Goal: Transaction & Acquisition: Purchase product/service

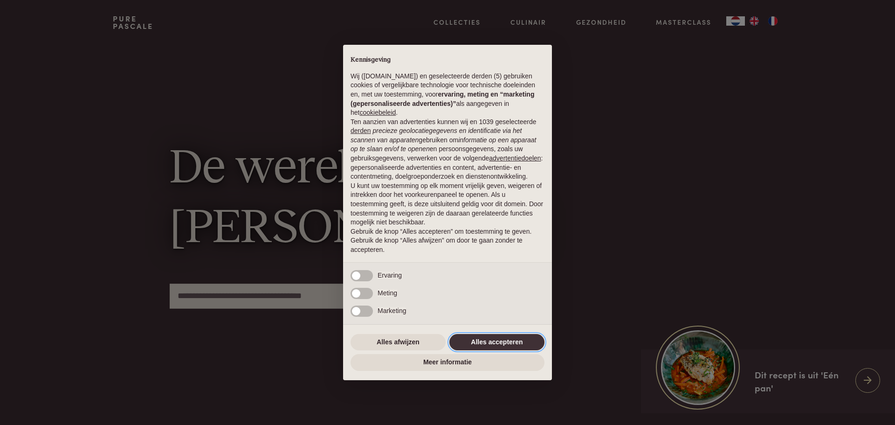
click at [480, 340] on button "Alles accepteren" at bounding box center [496, 342] width 95 height 17
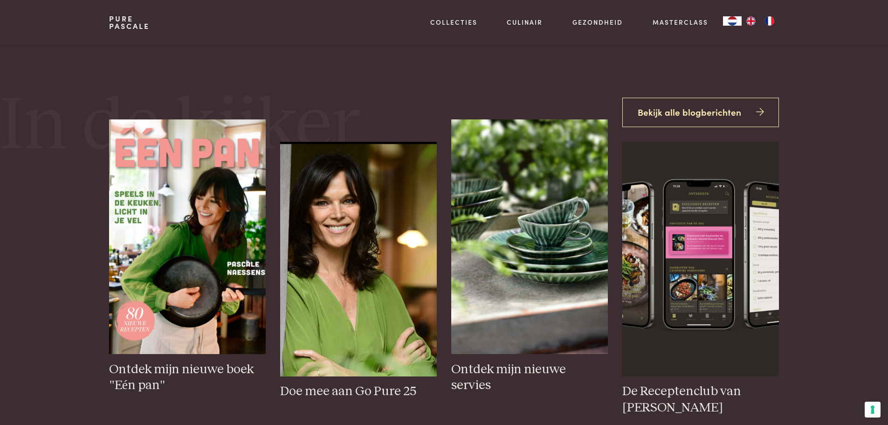
scroll to position [466, 0]
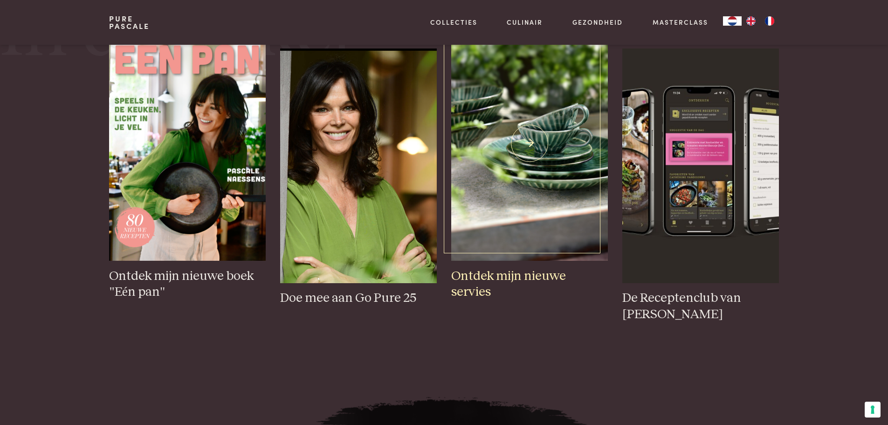
click at [532, 145] on img at bounding box center [529, 143] width 156 height 234
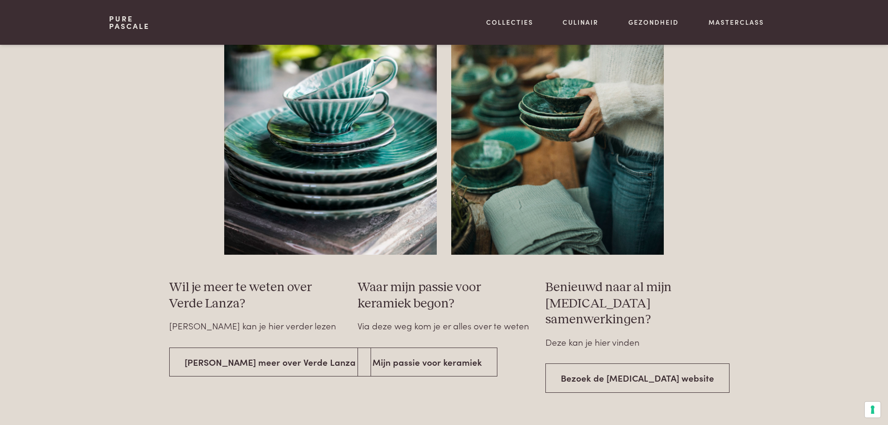
scroll to position [1538, 0]
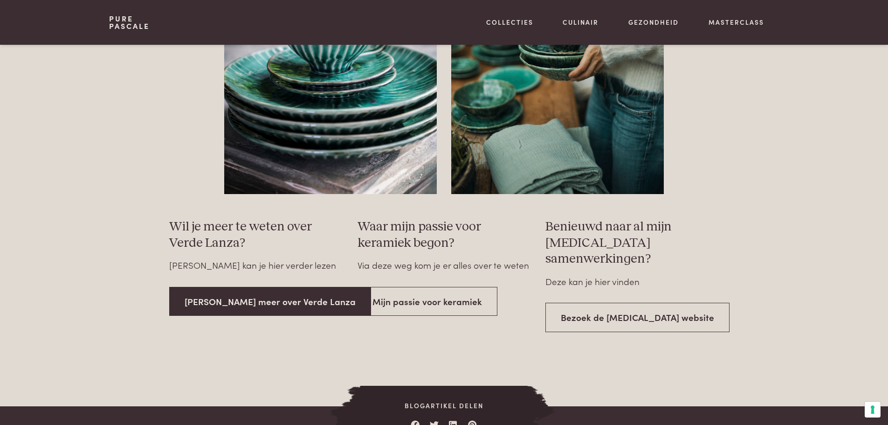
click at [231, 299] on link "Lees meer over Verde Lanza" at bounding box center [270, 301] width 202 height 29
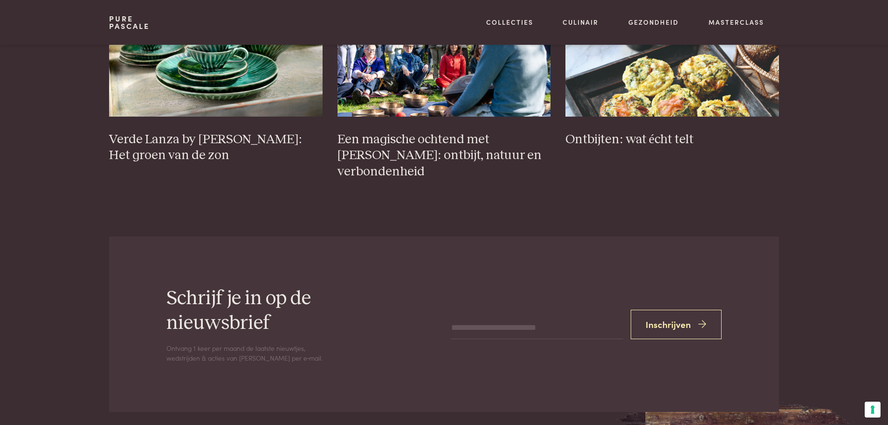
scroll to position [3729, 0]
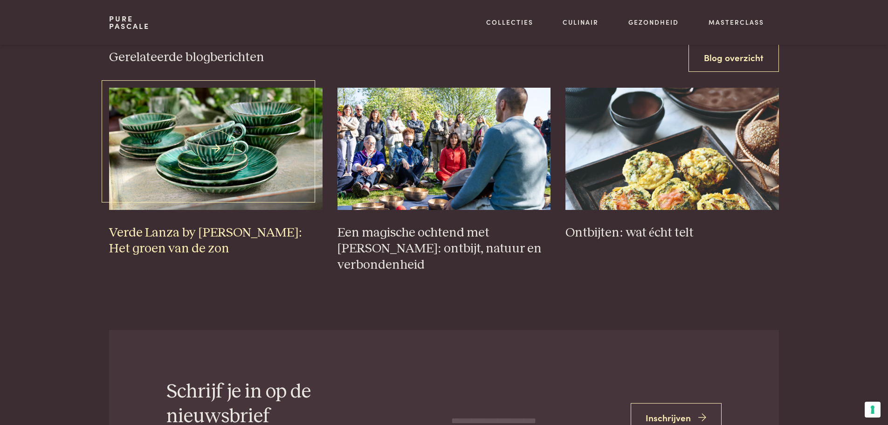
click at [215, 134] on img at bounding box center [216, 149] width 214 height 122
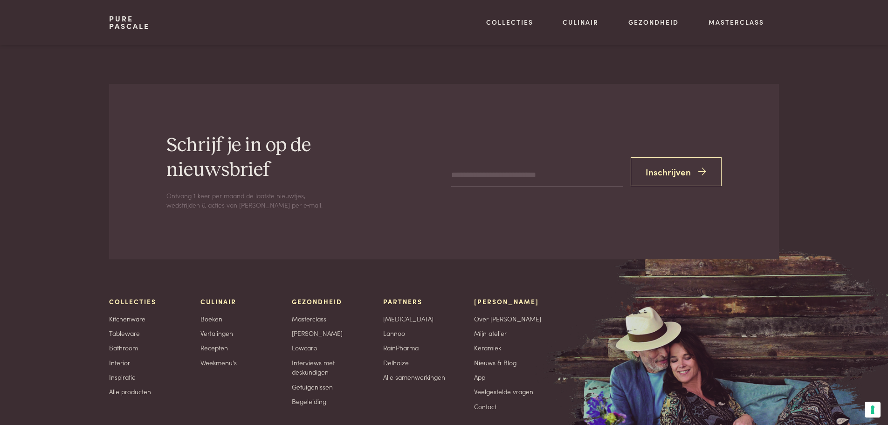
scroll to position [2341, 0]
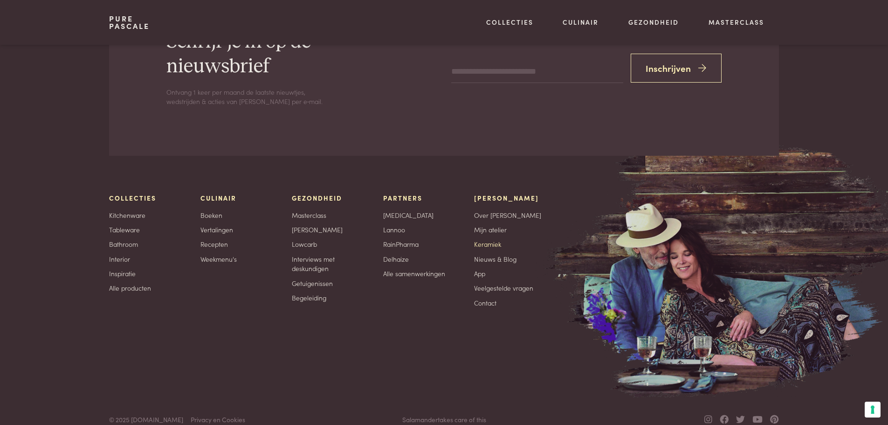
click at [480, 239] on link "Keramiek" at bounding box center [487, 244] width 27 height 10
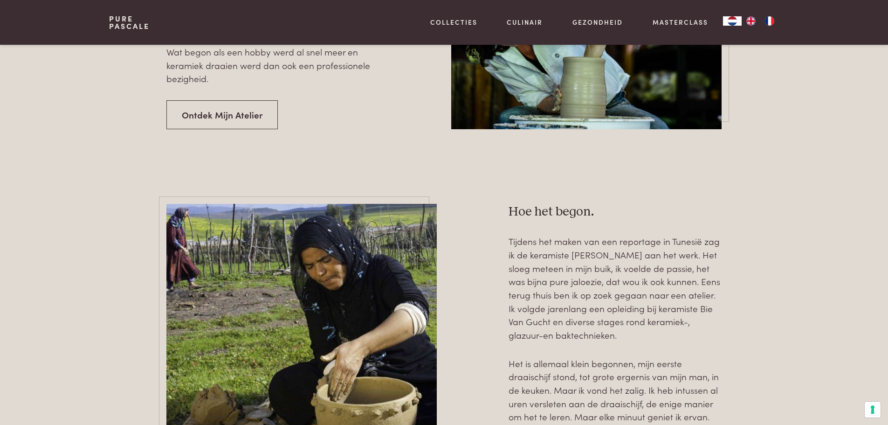
scroll to position [373, 0]
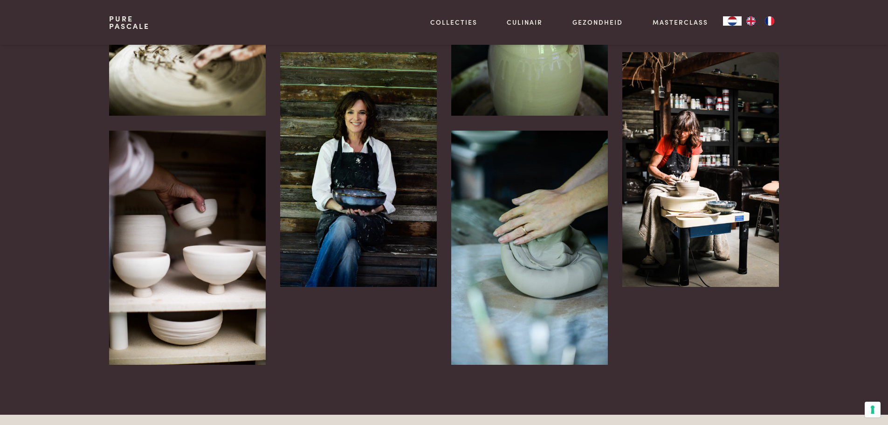
scroll to position [1259, 0]
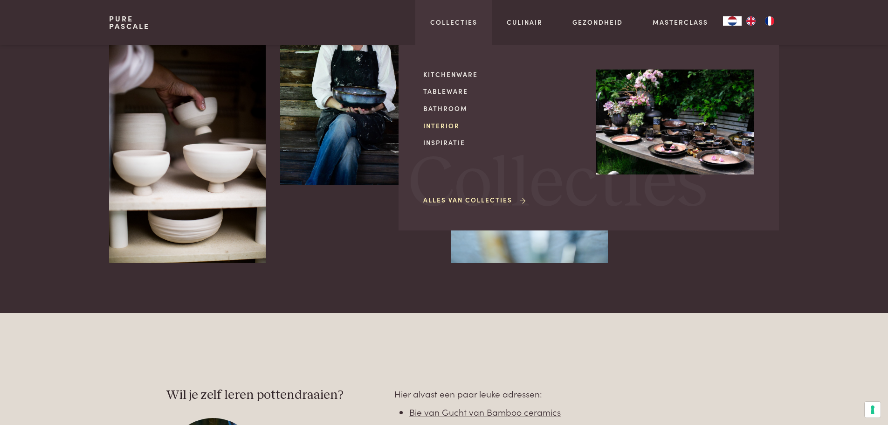
click at [448, 125] on link "Interior" at bounding box center [502, 126] width 158 height 10
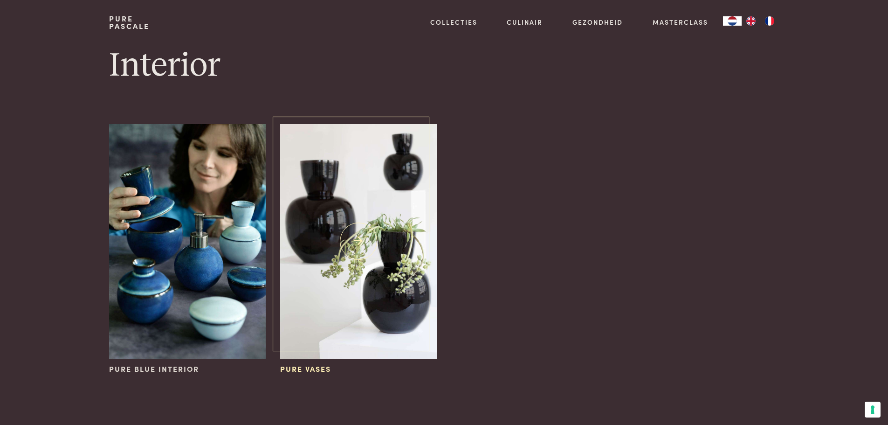
click at [343, 217] on img at bounding box center [358, 241] width 156 height 234
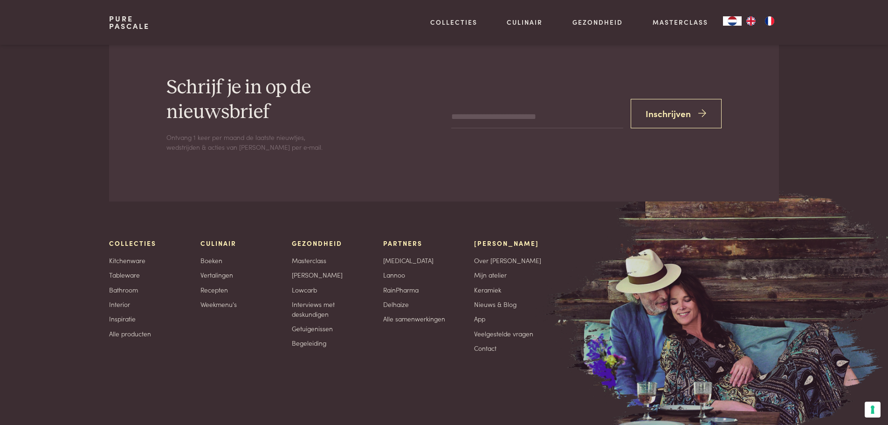
scroll to position [2266, 0]
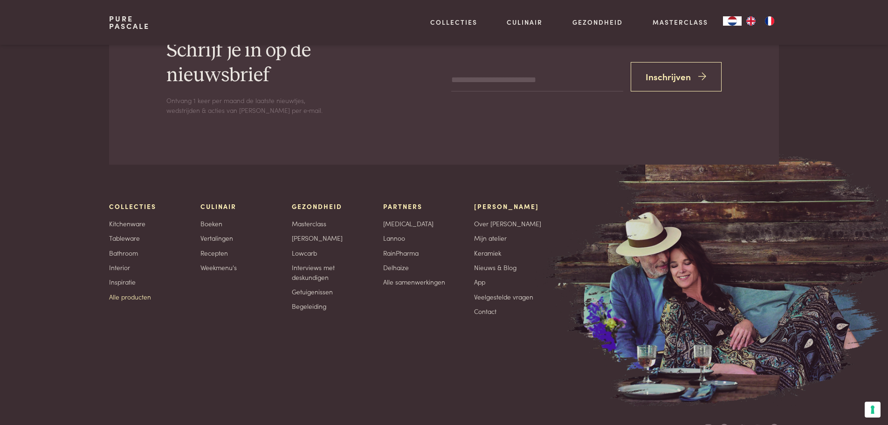
click at [118, 292] on link "Alle producten" at bounding box center [130, 297] width 42 height 10
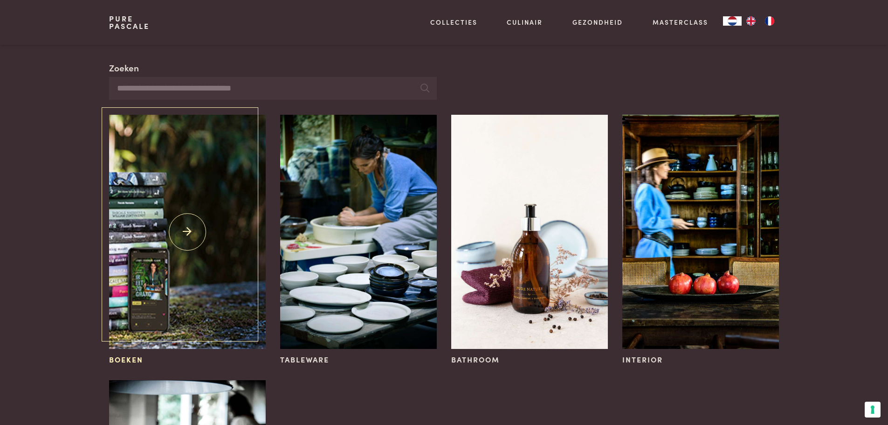
scroll to position [47, 0]
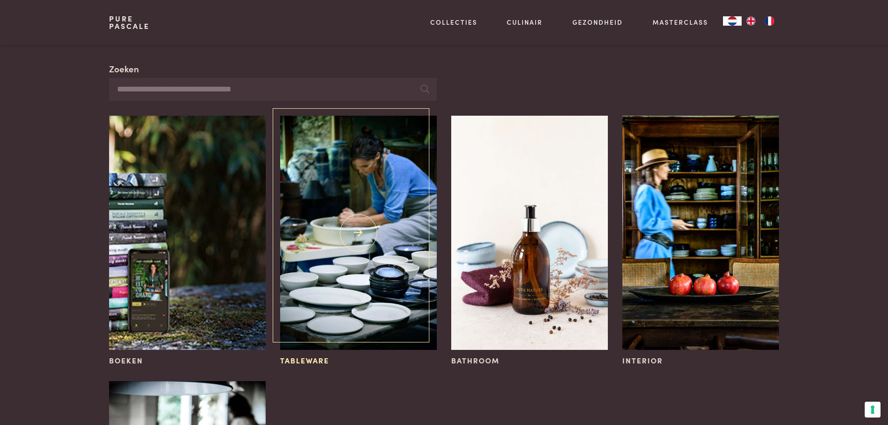
click at [362, 228] on img at bounding box center [358, 233] width 156 height 234
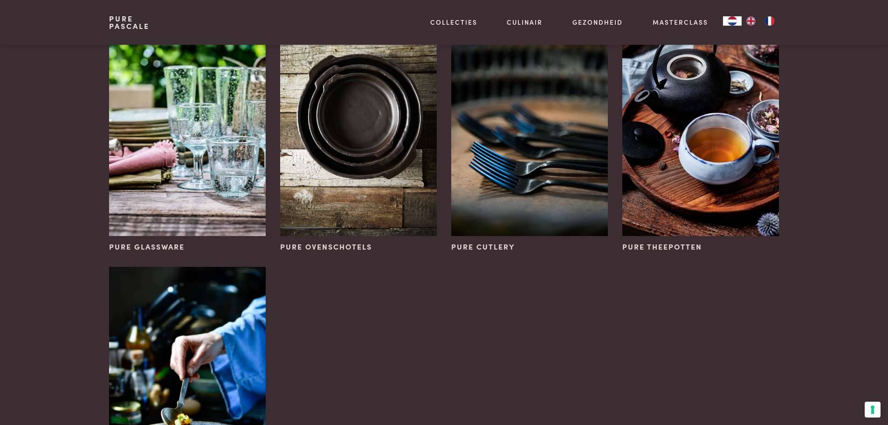
scroll to position [280, 0]
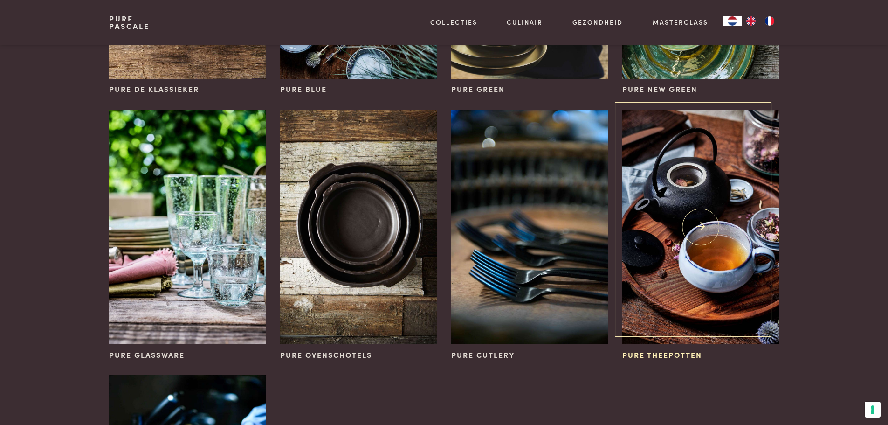
click at [704, 220] on img at bounding box center [700, 227] width 156 height 234
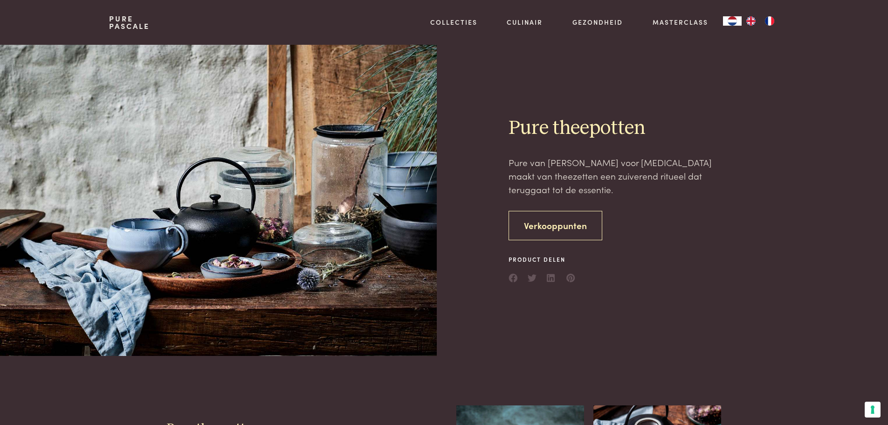
click at [551, 228] on link "Verkooppunten" at bounding box center [556, 225] width 94 height 29
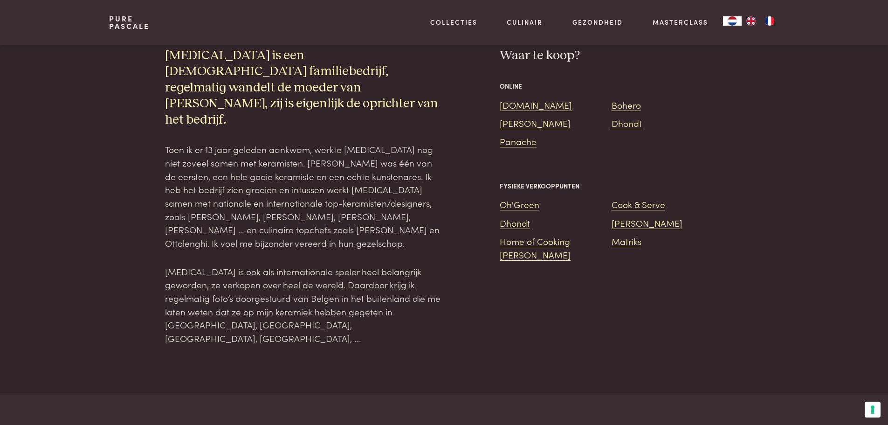
scroll to position [692, 0]
click at [520, 105] on link "Bol.com" at bounding box center [536, 104] width 72 height 13
